Goal: Find specific page/section: Find specific page/section

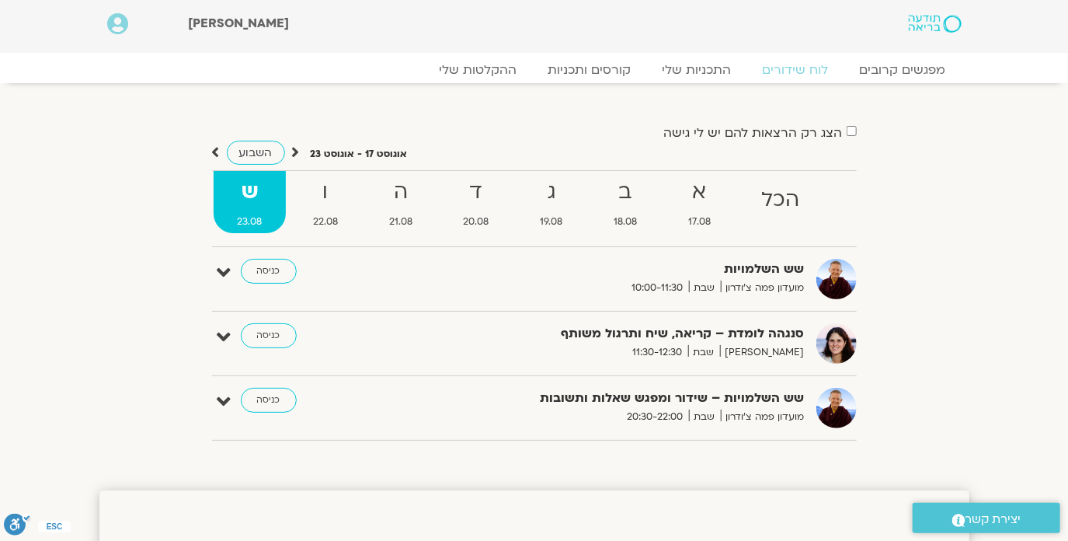
click at [526, 248] on div "הצג רק הרצאות להם יש לי גישה אוגוסט 17 - אוגוסט 23 השבוע להציג אירועים שפתוחים …" at bounding box center [534, 281] width 645 height 318
click at [265, 272] on link "כניסה" at bounding box center [269, 271] width 56 height 25
click at [226, 272] on icon at bounding box center [224, 273] width 14 height 22
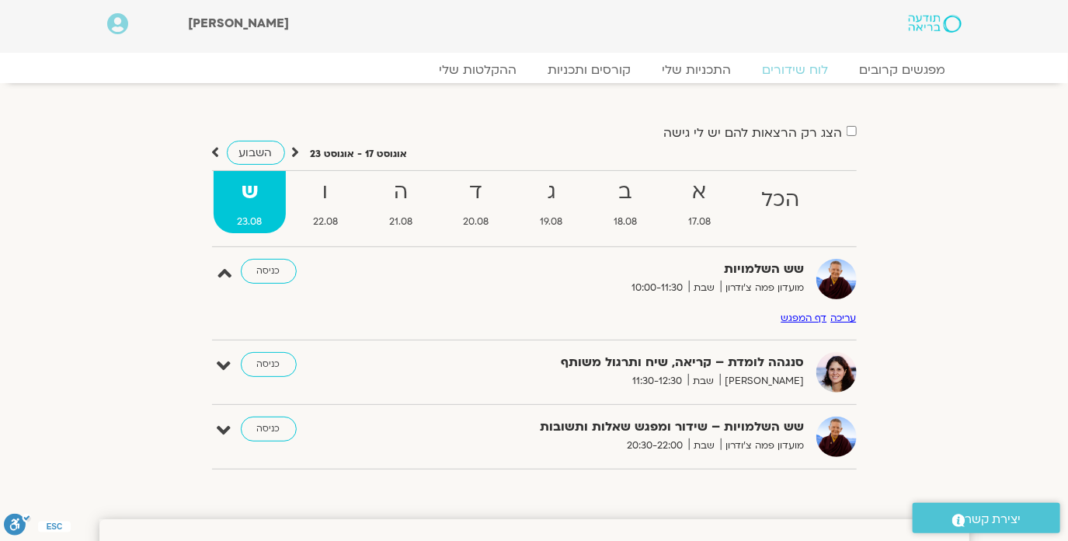
click at [810, 318] on link "דף המפגש" at bounding box center [804, 317] width 46 height 12
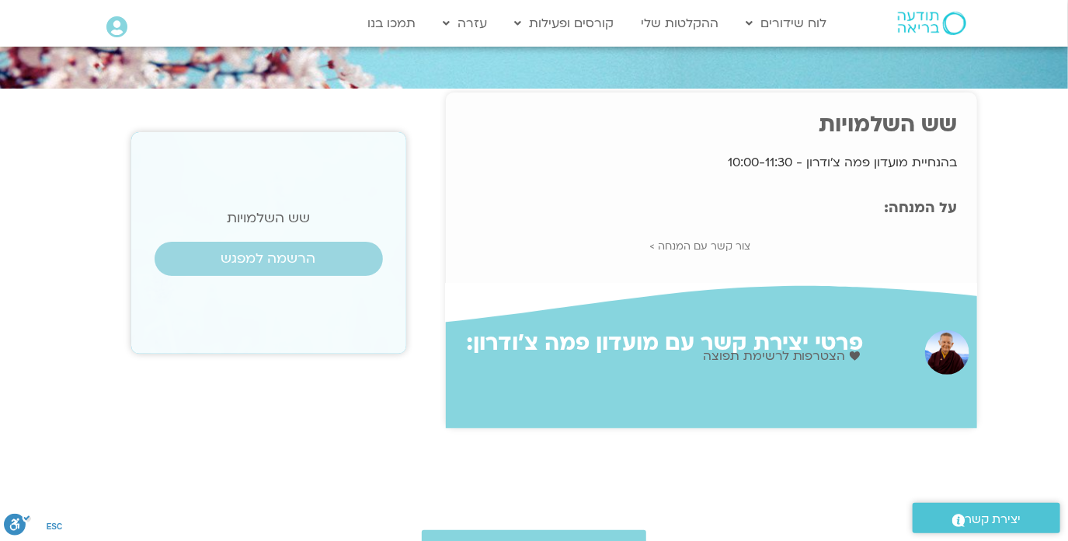
click at [1067, 249] on section "שש השלמויות בהנחיית מועדון פמה צ'ודרון - 10:00-11:30 הרשמה למפגש על המנחה: צור …" at bounding box center [534, 260] width 1068 height 336
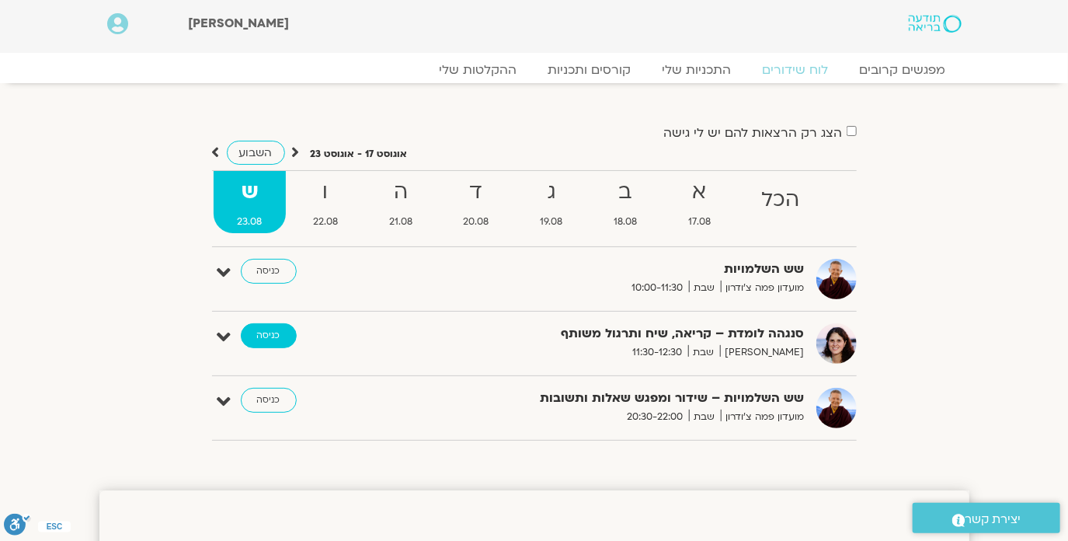
click at [273, 334] on link "כניסה" at bounding box center [269, 335] width 56 height 25
